Goal: Find specific page/section: Find specific page/section

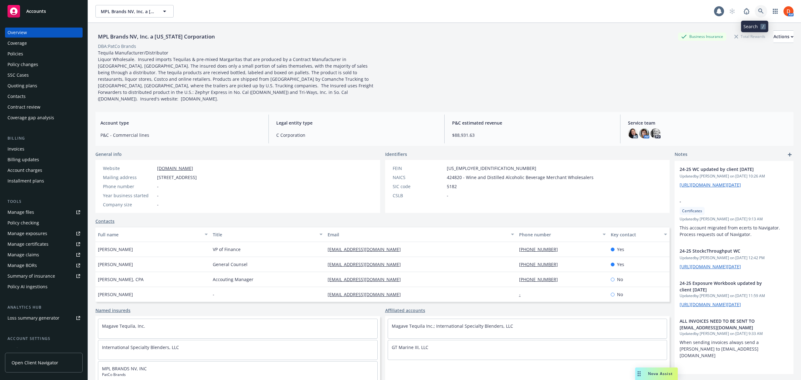
click at [758, 10] on icon at bounding box center [760, 10] width 5 height 5
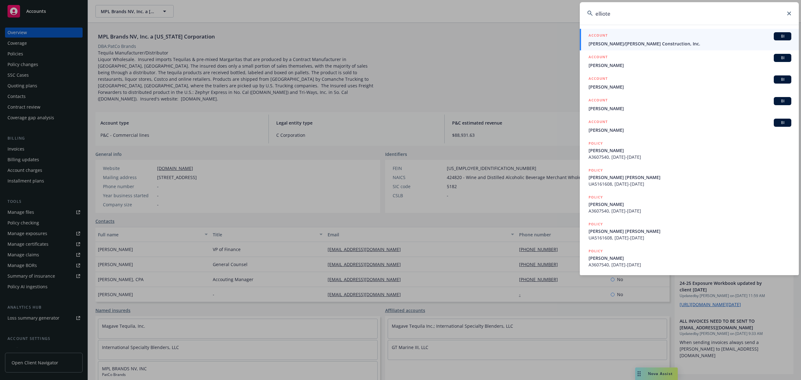
type input "elliote"
click at [657, 40] on div "ACCOUNT BI" at bounding box center [689, 36] width 203 height 8
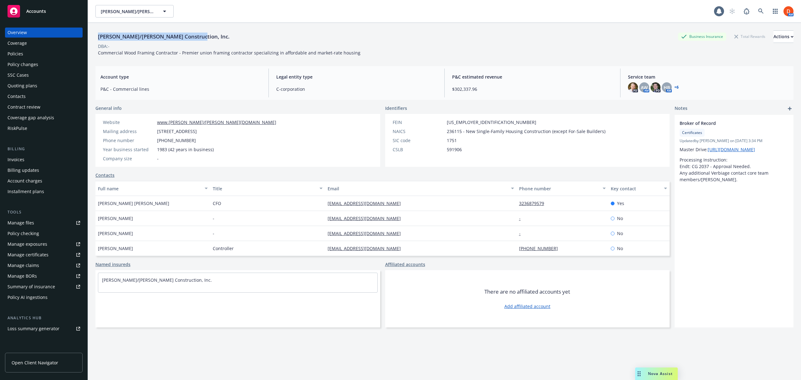
drag, startPoint x: 189, startPoint y: 36, endPoint x: 96, endPoint y: 40, distance: 93.0
click at [96, 40] on div "[PERSON_NAME]/[PERSON_NAME] Construction, Inc." at bounding box center [163, 37] width 137 height 8
copy div "[PERSON_NAME]/[PERSON_NAME] Construction, Inc."
click at [41, 94] on div "Contacts" at bounding box center [44, 96] width 73 height 10
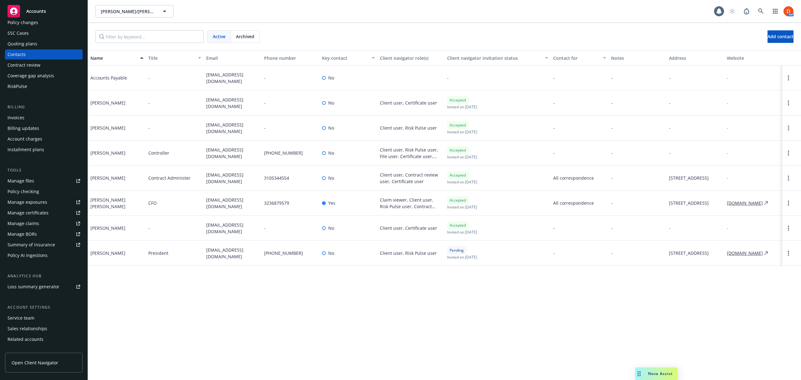
scroll to position [59, 0]
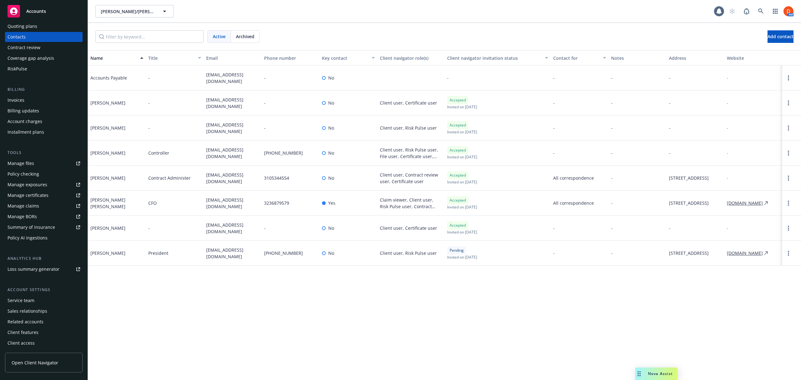
click at [46, 333] on div "Client features" at bounding box center [44, 332] width 73 height 10
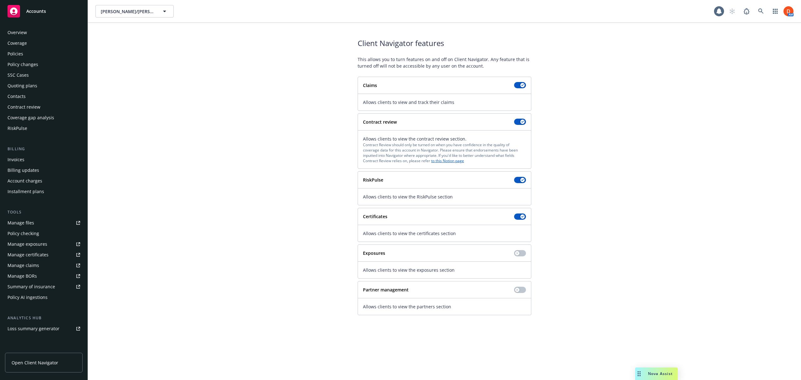
scroll to position [59, 0]
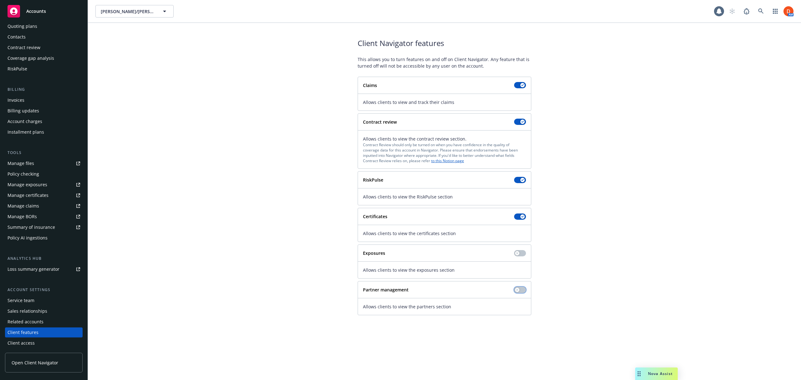
click at [522, 291] on button "button" at bounding box center [520, 289] width 12 height 6
click at [34, 355] on link "Open Client Navigator" at bounding box center [44, 362] width 78 height 20
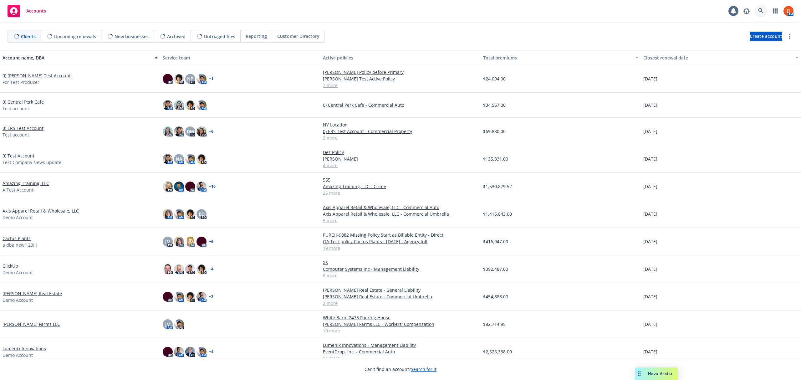
click at [757, 15] on link at bounding box center [760, 11] width 13 height 13
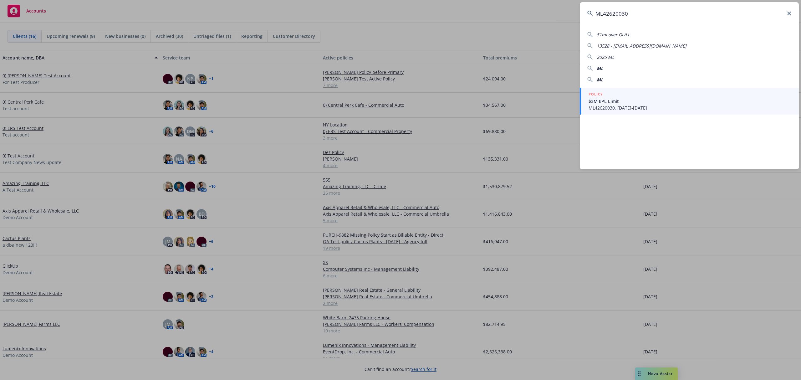
type input "ML42620030"
click at [658, 101] on span "$3M EPL Limit" at bounding box center [689, 101] width 203 height 7
